Goal: Task Accomplishment & Management: Manage account settings

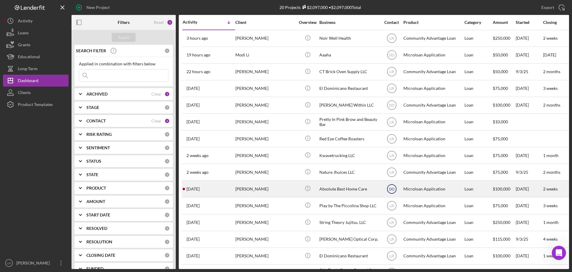
click at [392, 190] on text "DO" at bounding box center [391, 189] width 5 height 4
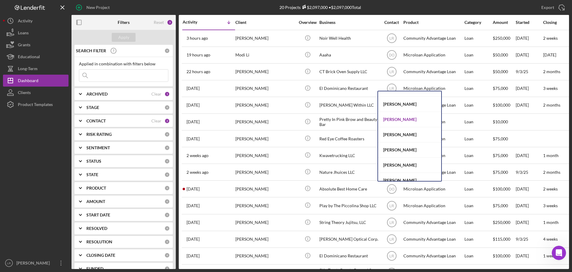
scroll to position [47, 0]
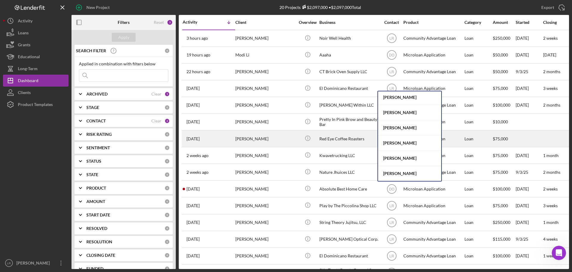
click at [399, 140] on div "[PERSON_NAME]" at bounding box center [409, 142] width 63 height 15
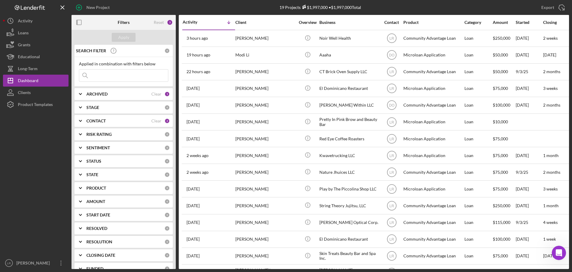
click at [110, 122] on div "CONTACT" at bounding box center [118, 120] width 65 height 5
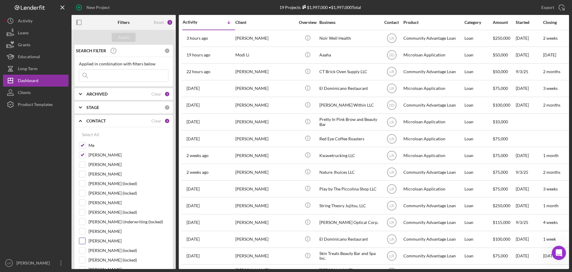
click at [101, 241] on label "[PERSON_NAME]" at bounding box center [129, 241] width 80 height 6
click at [85, 241] on input "[PERSON_NAME]" at bounding box center [82, 241] width 6 height 6
checkbox input "true"
click at [123, 36] on div "Apply" at bounding box center [123, 37] width 11 height 9
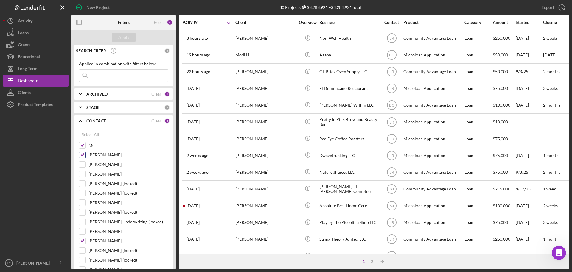
click at [93, 154] on label "[PERSON_NAME]" at bounding box center [129, 155] width 80 height 6
click at [85, 154] on input "[PERSON_NAME]" at bounding box center [82, 155] width 6 height 6
checkbox input "false"
click at [81, 146] on input "Me" at bounding box center [82, 145] width 6 height 6
checkbox input "false"
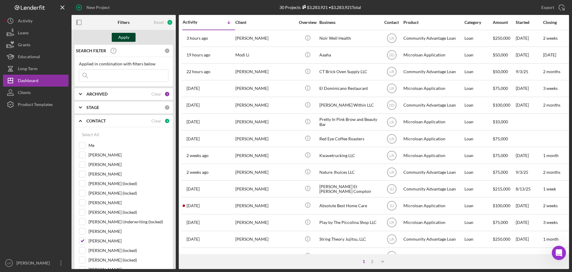
click at [124, 34] on div "Apply" at bounding box center [123, 37] width 11 height 9
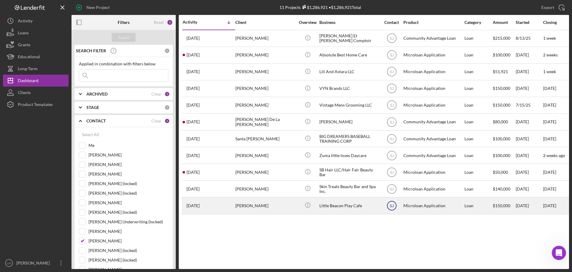
click at [391, 206] on text "SJ" at bounding box center [392, 206] width 4 height 4
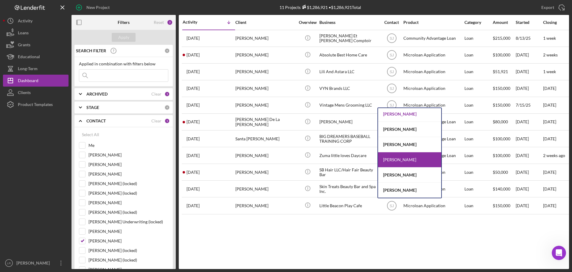
click at [400, 113] on div "[PERSON_NAME]" at bounding box center [409, 113] width 63 height 15
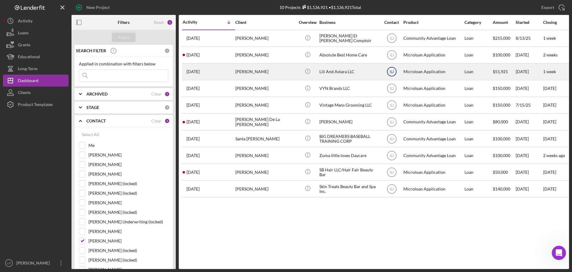
click at [394, 71] on text "SJ" at bounding box center [392, 72] width 4 height 4
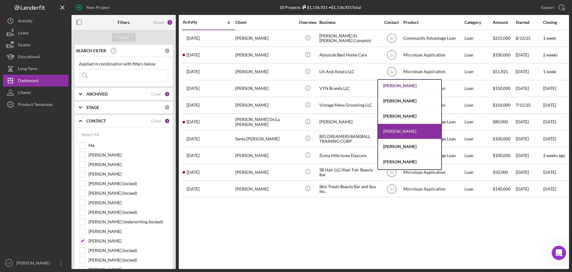
click at [398, 87] on div "[PERSON_NAME]" at bounding box center [409, 85] width 63 height 15
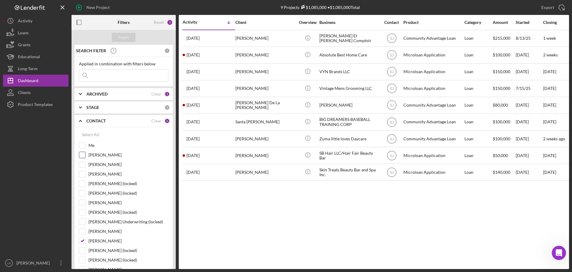
click at [82, 155] on input "[PERSON_NAME]" at bounding box center [82, 155] width 6 height 6
checkbox input "true"
click at [124, 37] on div "Apply" at bounding box center [123, 37] width 11 height 9
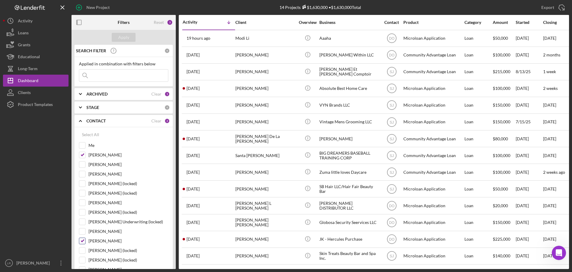
click at [83, 240] on input "[PERSON_NAME]" at bounding box center [82, 241] width 6 height 6
checkbox input "false"
click at [127, 34] on div "Apply" at bounding box center [123, 37] width 11 height 9
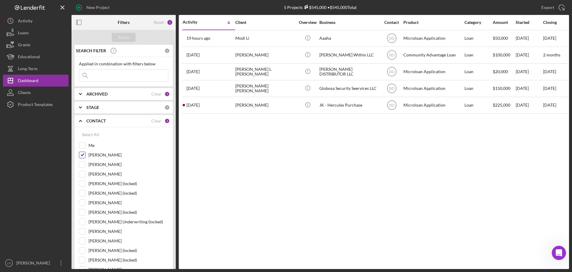
click at [81, 155] on input "[PERSON_NAME]" at bounding box center [82, 155] width 6 height 6
checkbox input "false"
click at [82, 146] on input "Me" at bounding box center [82, 145] width 6 height 6
checkbox input "true"
click at [121, 38] on div "Apply" at bounding box center [123, 37] width 11 height 9
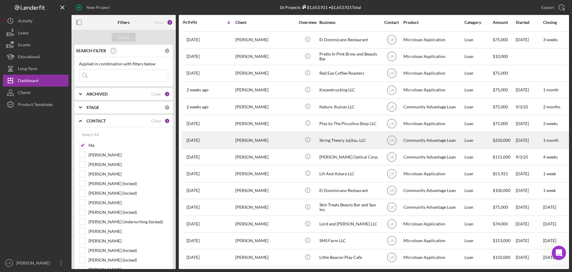
scroll to position [36, 0]
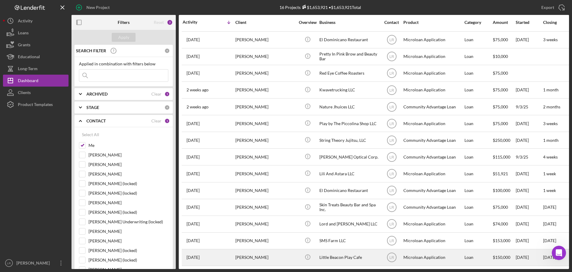
click at [292, 252] on div "[PERSON_NAME]" at bounding box center [265, 257] width 60 height 16
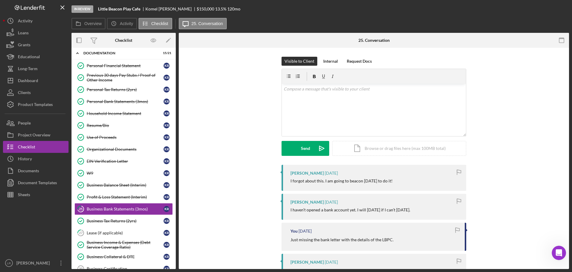
scroll to position [80, 0]
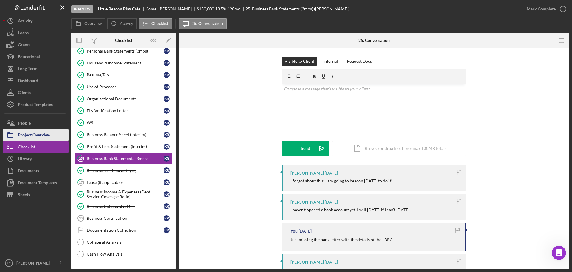
click at [48, 137] on div "Project Overview" at bounding box center [34, 135] width 32 height 13
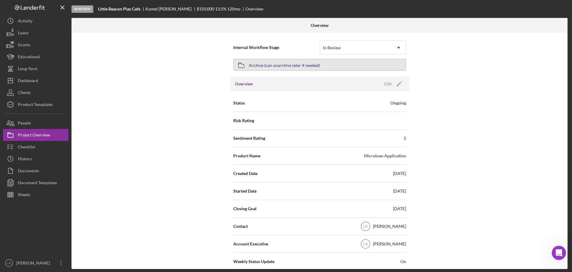
click at [266, 65] on div "Archive (can unarchive later if needed)" at bounding box center [284, 64] width 71 height 11
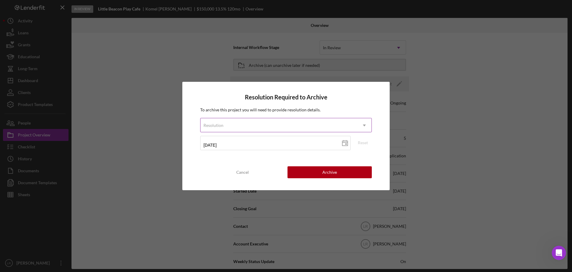
click at [229, 128] on div "Resolution" at bounding box center [279, 125] width 157 height 14
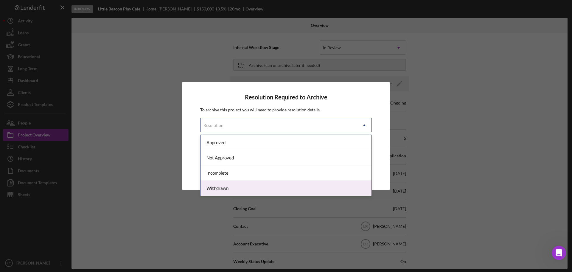
click at [224, 190] on div "Withdrawn" at bounding box center [286, 187] width 171 height 15
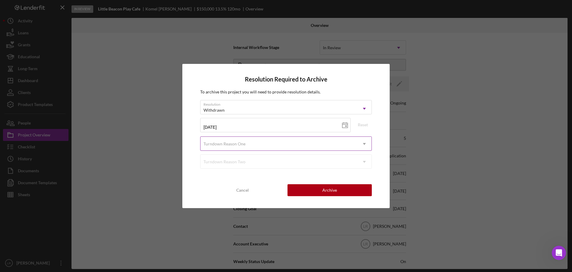
click at [235, 145] on div "Turndown Reason One" at bounding box center [225, 143] width 42 height 5
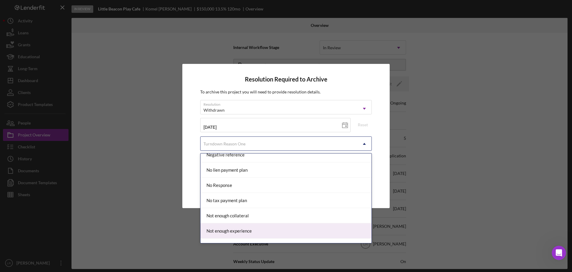
scroll to position [387, 0]
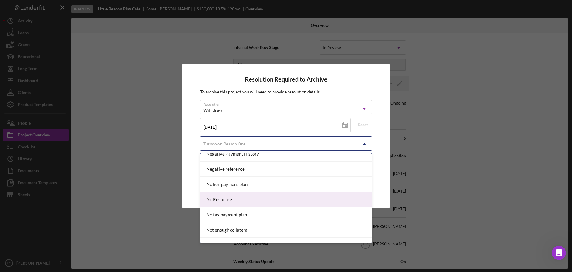
click at [238, 202] on div "No Response" at bounding box center [286, 199] width 171 height 15
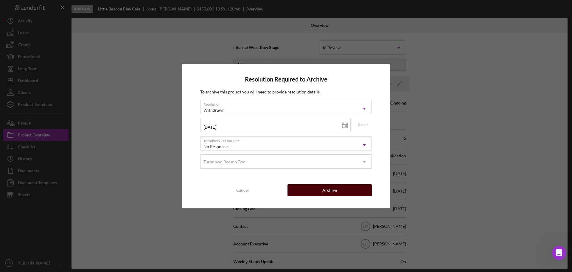
click at [335, 188] on div "Archive" at bounding box center [329, 190] width 15 height 12
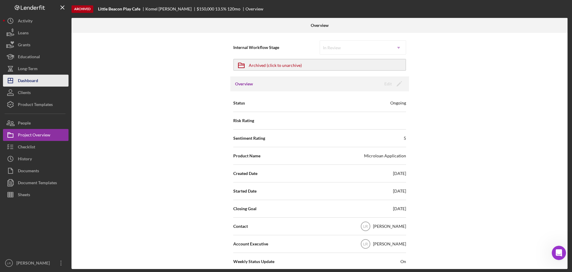
drag, startPoint x: 32, startPoint y: 79, endPoint x: 49, endPoint y: 79, distance: 17.9
click at [32, 79] on div "Dashboard" at bounding box center [28, 81] width 20 height 13
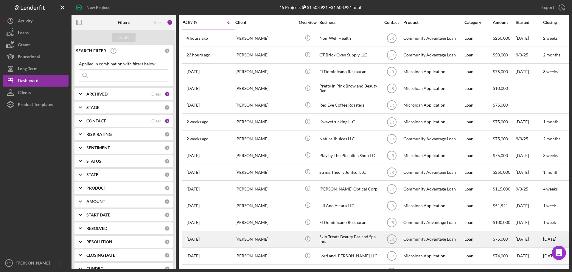
click at [283, 238] on div "[PERSON_NAME]" at bounding box center [265, 239] width 60 height 16
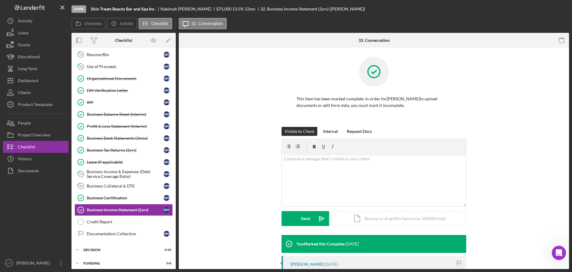
scroll to position [131, 0]
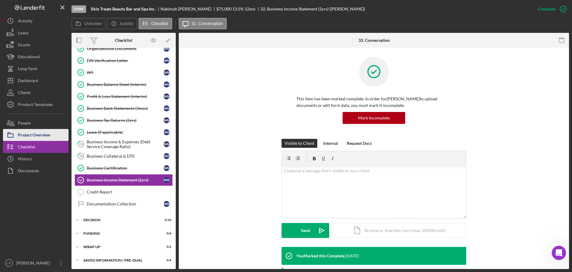
click at [44, 137] on div "Project Overview" at bounding box center [34, 135] width 32 height 13
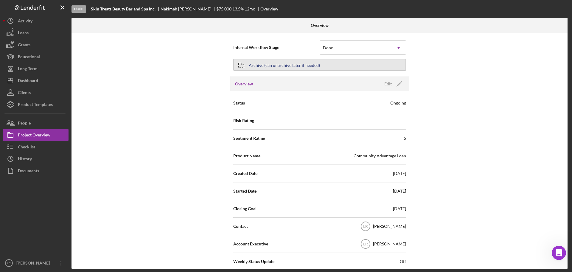
click at [329, 65] on button "Archive (can unarchive later if needed)" at bounding box center [319, 65] width 173 height 12
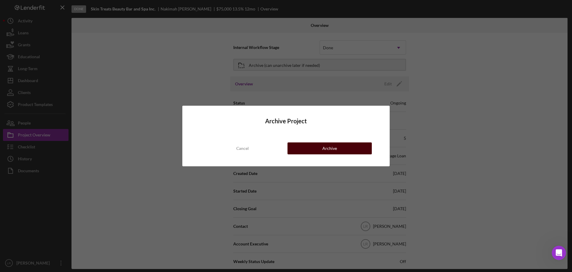
click at [328, 148] on div "Archive" at bounding box center [329, 148] width 15 height 12
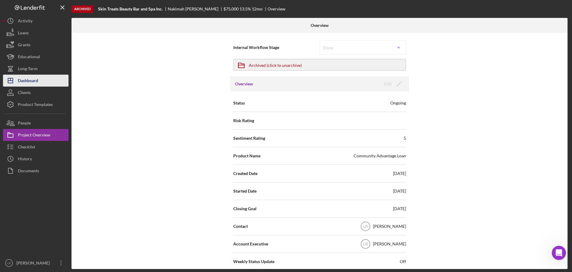
click at [41, 79] on button "Icon/Dashboard Dashboard" at bounding box center [36, 81] width 66 height 12
